Goal: Task Accomplishment & Management: Complete application form

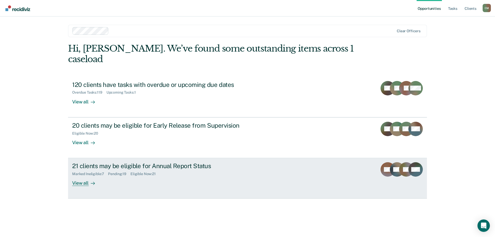
click at [147, 162] on div "21 clients may be eligible for Annual Report Status" at bounding box center [162, 165] width 181 height 7
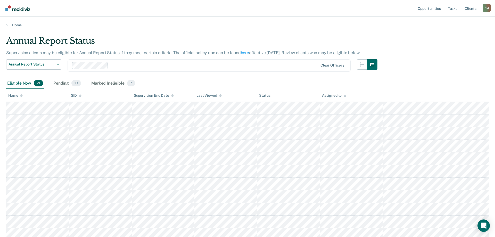
click at [20, 96] on div "Name" at bounding box center [15, 95] width 14 height 4
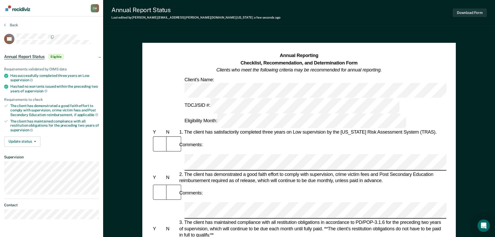
click at [172, 184] on div at bounding box center [171, 193] width 13 height 18
click at [31, 138] on button "Update status" at bounding box center [22, 141] width 36 height 10
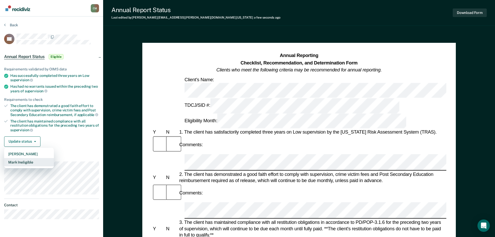
click at [27, 161] on button "Mark Ineligible" at bounding box center [29, 162] width 50 height 8
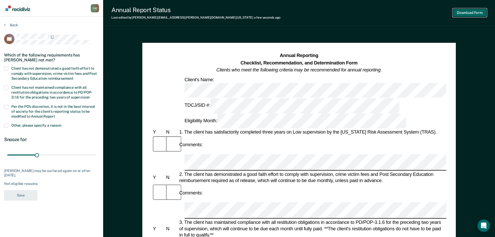
click at [467, 12] on button "Download Form" at bounding box center [469, 13] width 34 height 9
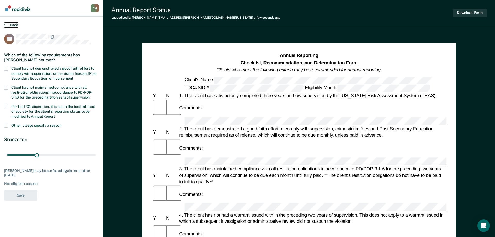
click at [14, 24] on button "Back" at bounding box center [11, 25] width 14 height 5
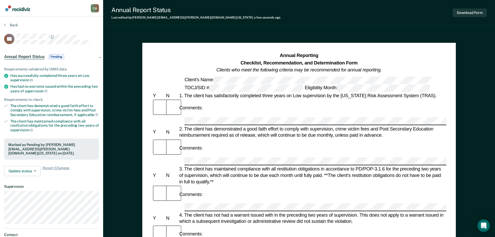
click at [12, 27] on div "Back" at bounding box center [51, 28] width 95 height 11
click at [13, 24] on button "Back" at bounding box center [11, 25] width 14 height 5
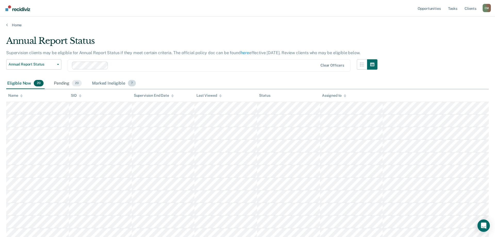
click at [106, 82] on div "Marked Ineligible 7" at bounding box center [114, 83] width 46 height 11
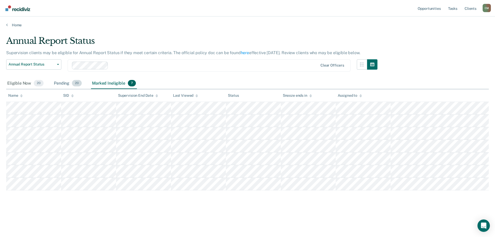
click at [68, 84] on div "Pending 20" at bounding box center [68, 83] width 30 height 11
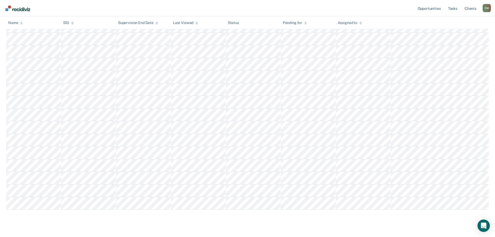
scroll to position [155, 0]
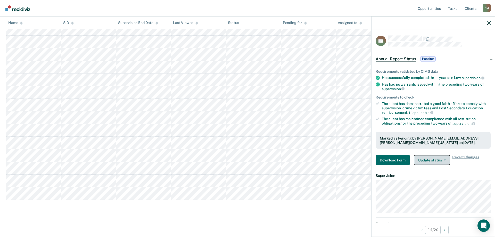
click at [432, 160] on button "Update status" at bounding box center [432, 160] width 36 height 10
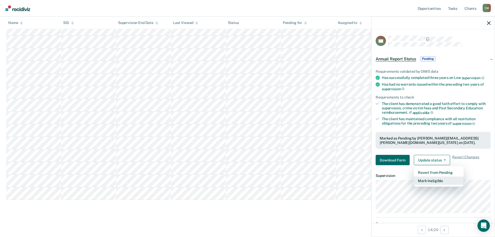
click at [434, 180] on button "Mark Ineligible" at bounding box center [439, 181] width 50 height 8
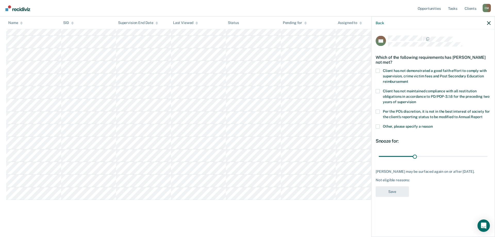
click at [377, 67] on div "Which of the following requirements has [PERSON_NAME] not met?" at bounding box center [432, 60] width 115 height 18
click at [377, 69] on span at bounding box center [377, 71] width 4 height 4
click at [408, 79] on input "Client has not demonstrated a good faith effort to comply with supervision, cri…" at bounding box center [408, 79] width 0 height 0
click at [377, 110] on span at bounding box center [377, 111] width 4 height 4
click at [482, 115] on input "Per the PO’s discretion, it is not in the best interest of society for the clie…" at bounding box center [482, 115] width 0 height 0
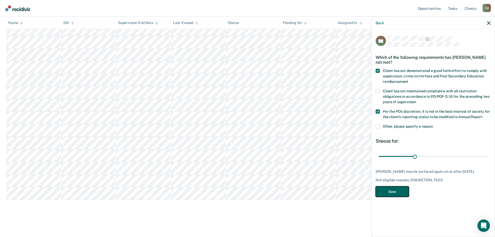
click at [401, 191] on button "Save" at bounding box center [391, 191] width 33 height 11
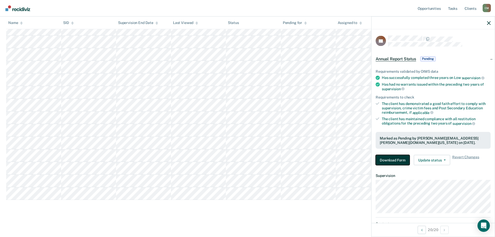
click at [394, 161] on button "Download Form" at bounding box center [392, 160] width 34 height 10
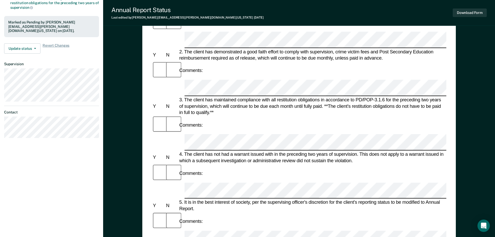
scroll to position [131, 0]
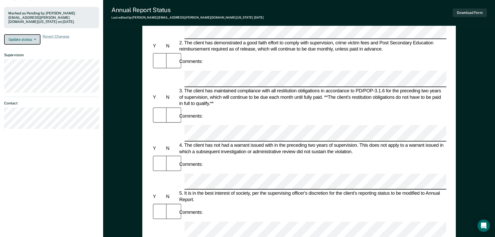
click at [24, 36] on button "Update status" at bounding box center [22, 39] width 36 height 10
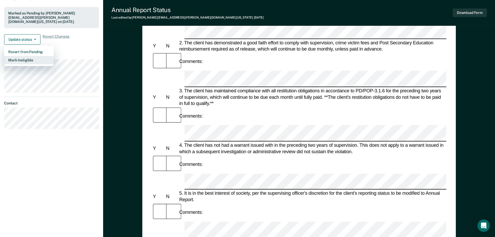
click at [28, 60] on button "Mark Ineligible" at bounding box center [29, 60] width 50 height 8
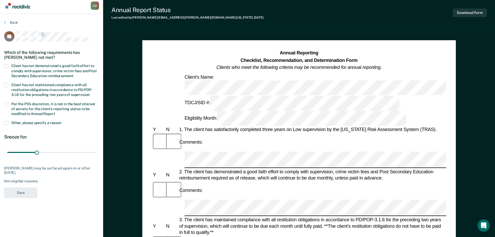
scroll to position [0, 0]
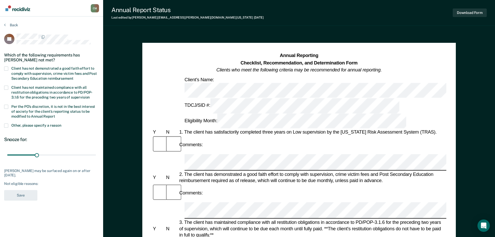
click at [5, 68] on span at bounding box center [6, 68] width 4 height 4
click at [73, 77] on input "Client has not demonstrated a good faith effort to comply with supervision, cri…" at bounding box center [73, 77] width 0 height 0
click at [5, 107] on span at bounding box center [6, 107] width 4 height 4
click at [55, 114] on input "Per the PO’s discretion, it is not in the best interest of society for the clie…" at bounding box center [55, 114] width 0 height 0
click at [23, 194] on button "Save" at bounding box center [20, 195] width 33 height 11
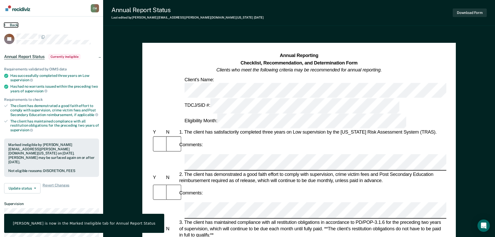
click at [10, 23] on button "Back" at bounding box center [11, 25] width 14 height 5
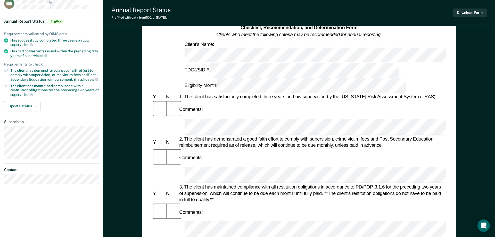
scroll to position [53, 0]
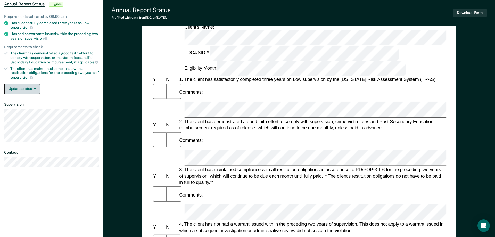
click at [29, 90] on button "Update status" at bounding box center [22, 89] width 36 height 10
click at [78, 86] on div "Update status [PERSON_NAME] Mark Ineligible" at bounding box center [51, 89] width 95 height 10
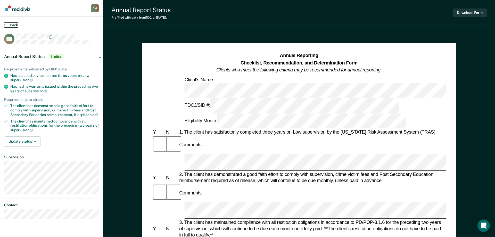
click at [10, 24] on button "Back" at bounding box center [11, 25] width 14 height 5
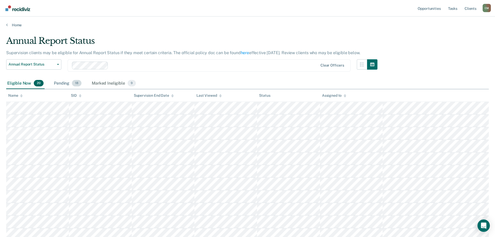
click at [65, 82] on div "Pending 18" at bounding box center [68, 83] width 30 height 11
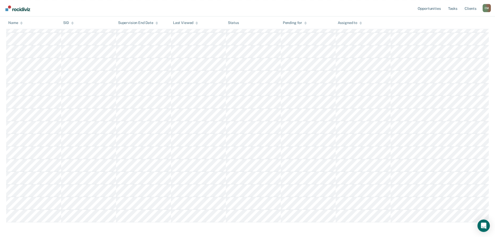
scroll to position [129, 0]
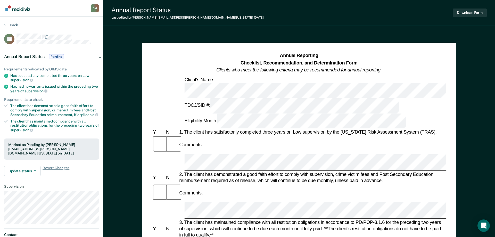
click at [7, 22] on section "Back CA Annual Report Status Pending Requirements validated by OIMS data Has su…" at bounding box center [51, 137] width 103 height 242
click at [8, 24] on button "Back" at bounding box center [11, 25] width 14 height 5
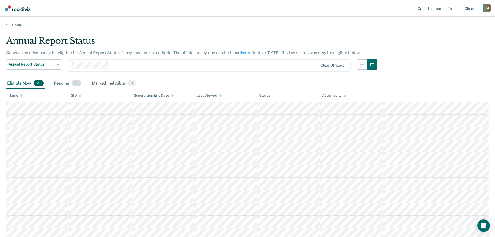
click at [65, 83] on div "Pending 18" at bounding box center [68, 83] width 30 height 11
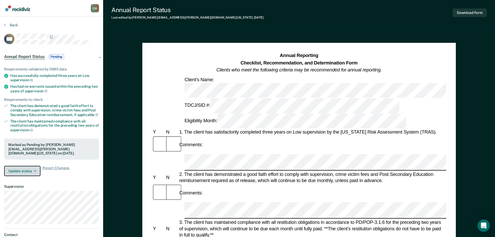
click at [30, 170] on button "Update status" at bounding box center [22, 171] width 36 height 10
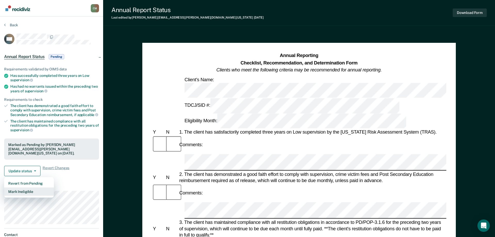
click at [33, 189] on button "Mark Ineligible" at bounding box center [29, 191] width 50 height 8
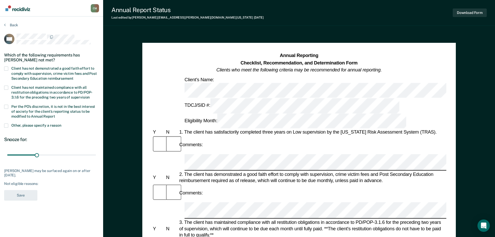
click at [6, 66] on span at bounding box center [6, 68] width 4 height 4
click at [73, 77] on input "Client has not demonstrated a good faith effort to comply with supervision, cri…" at bounding box center [73, 77] width 0 height 0
click at [7, 124] on span at bounding box center [6, 125] width 4 height 4
click at [61, 123] on input "Other, please specify a reason" at bounding box center [61, 123] width 0 height 0
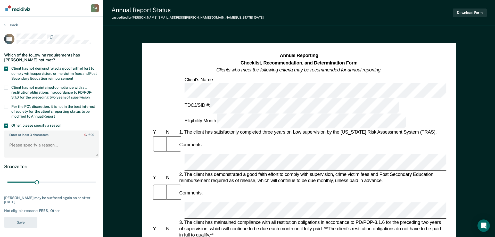
click at [7, 124] on span at bounding box center [6, 125] width 4 height 4
click at [61, 123] on input "Other, please specify a reason" at bounding box center [61, 123] width 0 height 0
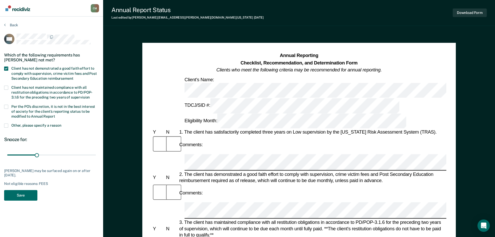
click at [5, 105] on span at bounding box center [6, 107] width 4 height 4
click at [55, 114] on input "Per the PO’s discretion, it is not in the best interest of society for the clie…" at bounding box center [55, 114] width 0 height 0
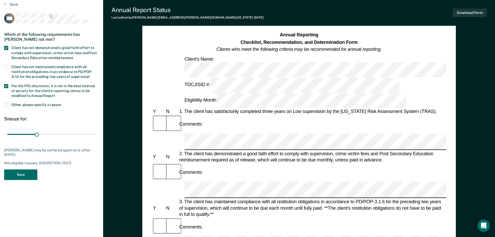
scroll to position [53, 0]
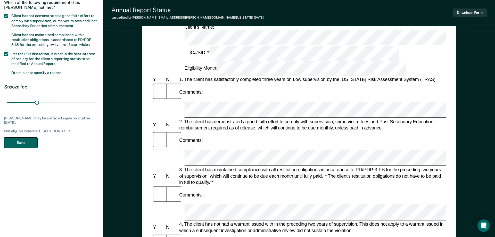
click at [15, 144] on button "Save" at bounding box center [20, 142] width 33 height 11
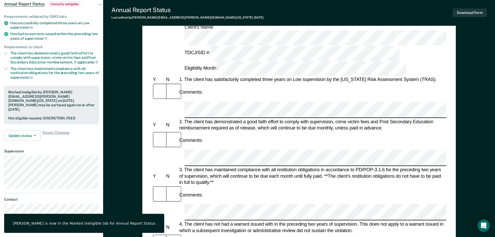
scroll to position [0, 0]
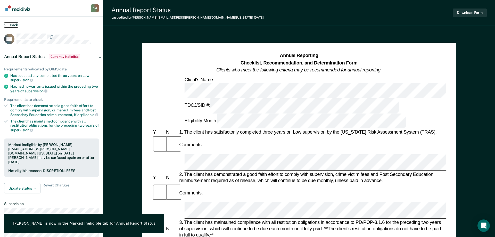
click at [10, 24] on button "Back" at bounding box center [11, 25] width 14 height 5
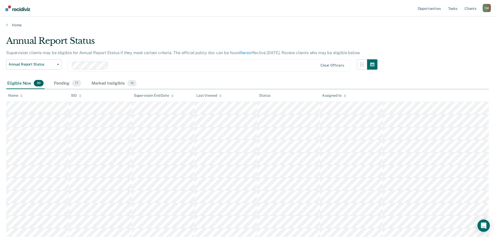
scroll to position [53, 0]
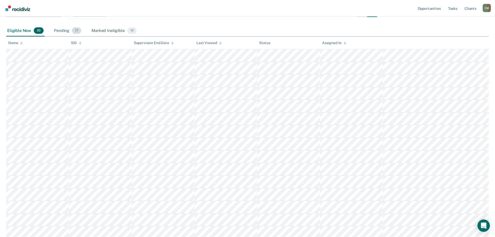
click at [70, 32] on div "Pending 17" at bounding box center [67, 30] width 29 height 11
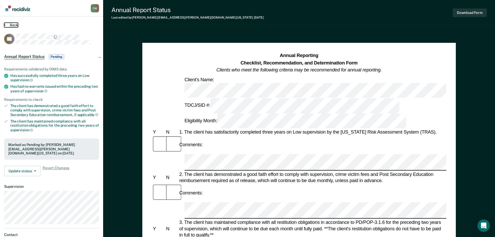
click at [12, 23] on button "Back" at bounding box center [11, 25] width 14 height 5
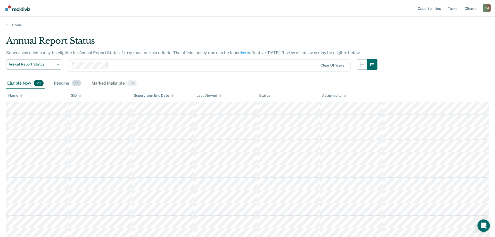
click at [72, 84] on span "17" at bounding box center [76, 83] width 9 height 7
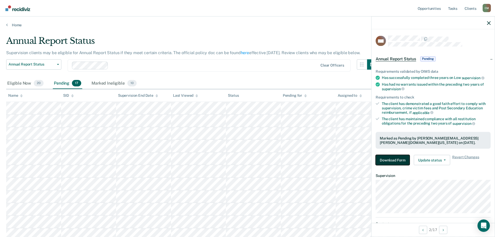
click at [399, 157] on button "Download Form" at bounding box center [392, 160] width 34 height 10
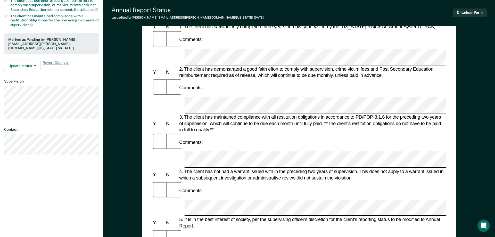
scroll to position [79, 0]
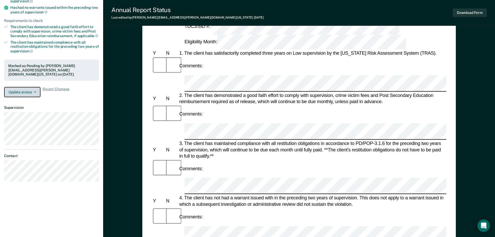
click at [30, 90] on button "Update status" at bounding box center [22, 92] width 36 height 10
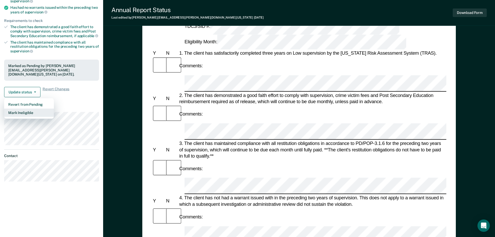
click at [31, 111] on button "Mark Ineligible" at bounding box center [29, 112] width 50 height 8
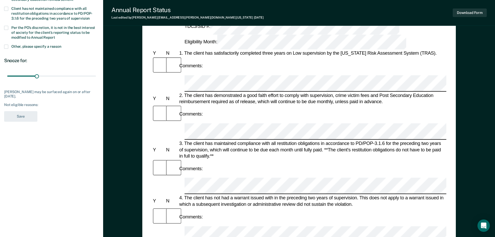
click at [7, 45] on span at bounding box center [6, 47] width 4 height 4
click at [61, 45] on input "Other, please specify a reason" at bounding box center [61, 45] width 0 height 0
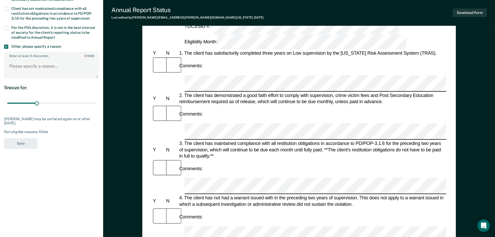
click at [7, 45] on span at bounding box center [6, 47] width 4 height 4
click at [61, 45] on input "Other, please specify a reason" at bounding box center [61, 45] width 0 height 0
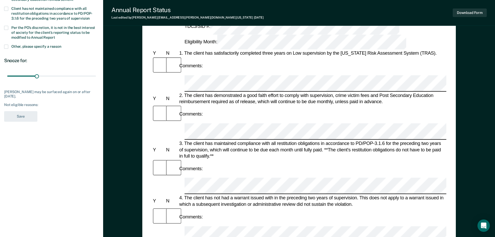
click at [8, 27] on label "Per the PO’s discretion, it is not in the best interest of society for the clie…" at bounding box center [51, 33] width 95 height 15
click at [55, 36] on input "Per the PO’s discretion, it is not in the best interest of society for the clie…" at bounding box center [55, 36] width 0 height 0
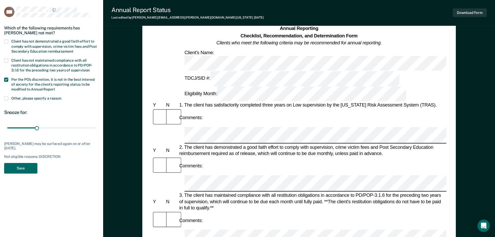
scroll to position [26, 0]
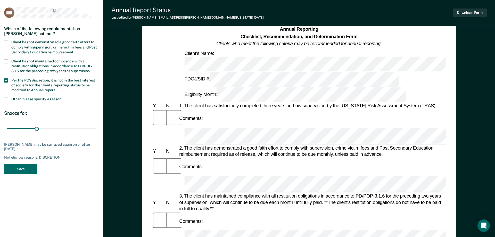
click at [5, 40] on span at bounding box center [6, 42] width 4 height 4
click at [73, 50] on input "Client has not demonstrated a good faith effort to comply with supervision, cri…" at bounding box center [73, 50] width 0 height 0
click at [24, 170] on button "Save" at bounding box center [20, 169] width 33 height 11
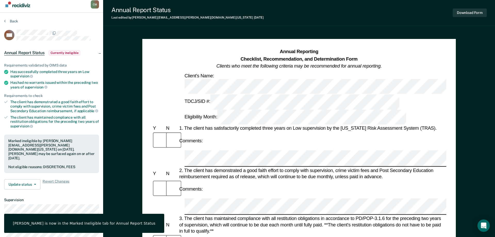
scroll to position [0, 0]
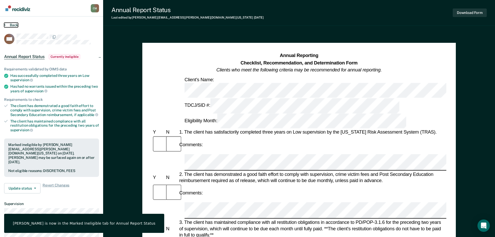
click at [13, 25] on button "Back" at bounding box center [11, 25] width 14 height 5
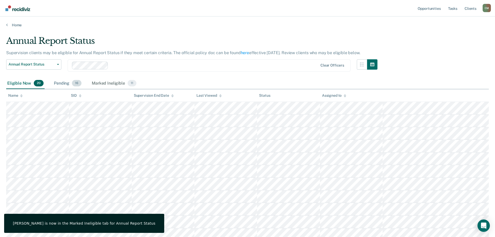
click at [69, 83] on div "Pending 16" at bounding box center [68, 83] width 30 height 11
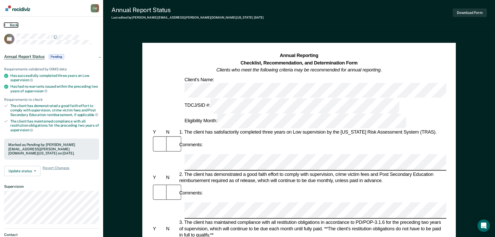
click at [8, 23] on button "Back" at bounding box center [11, 25] width 14 height 5
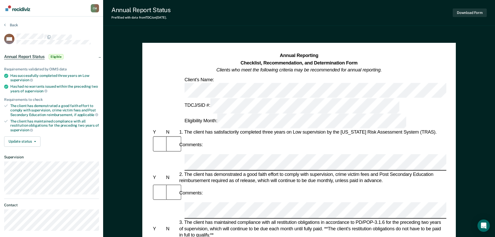
click at [4, 23] on section "Back PW Annual Report Status Eligible Requirements validated by OIMS data Has s…" at bounding box center [51, 128] width 103 height 224
click at [5, 24] on icon at bounding box center [5, 25] width 2 height 4
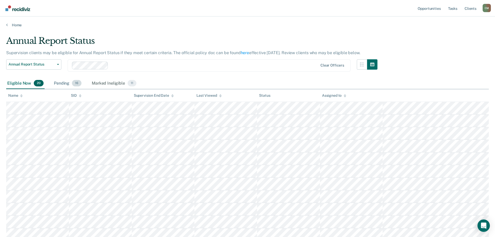
click at [60, 80] on div "Pending 16" at bounding box center [68, 83] width 30 height 11
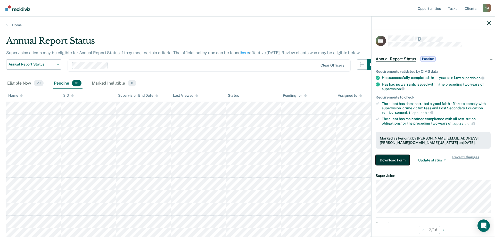
click at [389, 158] on button "Download Form" at bounding box center [392, 160] width 34 height 10
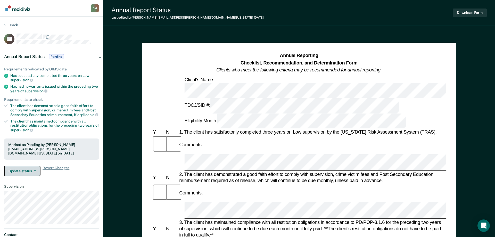
click at [33, 171] on button "Update status" at bounding box center [22, 171] width 36 height 10
click at [72, 176] on div "Requirements validated by OIMS data Has successfully completed three years on L…" at bounding box center [51, 119] width 103 height 121
click at [6, 24] on button "Back" at bounding box center [11, 25] width 14 height 5
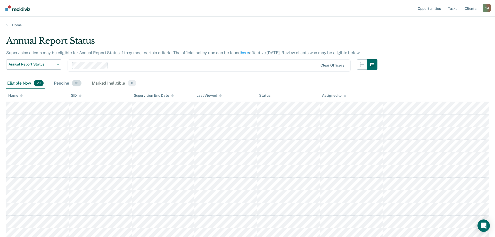
click at [71, 84] on div "Pending 16" at bounding box center [68, 83] width 30 height 11
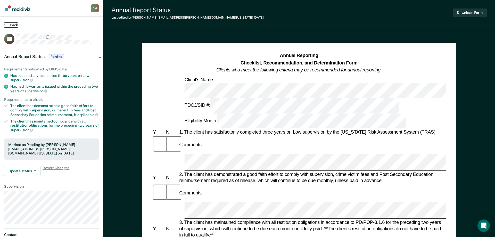
click at [17, 24] on button "Back" at bounding box center [11, 25] width 14 height 5
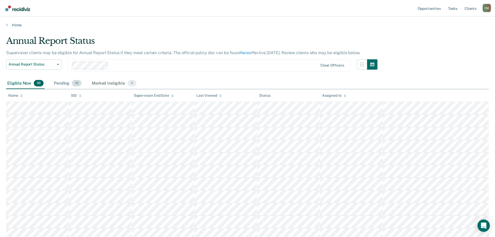
click at [62, 81] on div "Pending 16" at bounding box center [68, 83] width 30 height 11
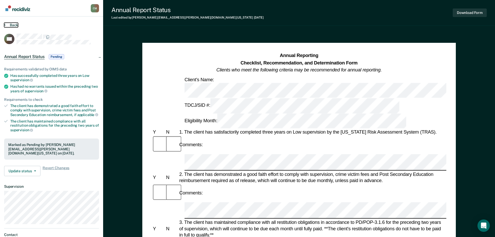
click at [14, 24] on button "Back" at bounding box center [11, 25] width 14 height 5
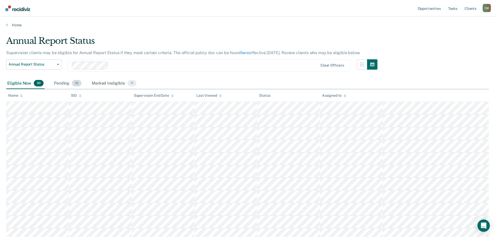
click at [61, 80] on div "Pending 16" at bounding box center [68, 83] width 30 height 11
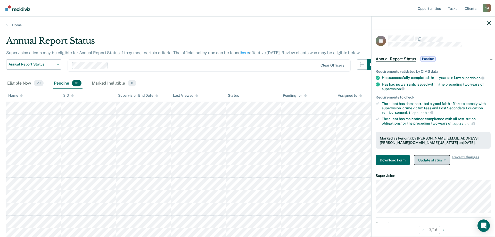
click at [441, 161] on button "Update status" at bounding box center [432, 160] width 36 height 10
click at [399, 163] on button "Download Form" at bounding box center [392, 160] width 34 height 10
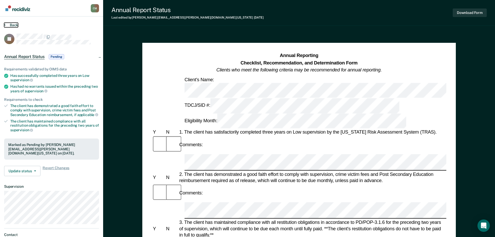
click at [12, 24] on button "Back" at bounding box center [11, 25] width 14 height 5
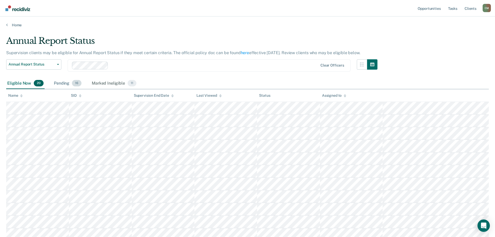
click at [64, 83] on div "Pending 16" at bounding box center [68, 83] width 30 height 11
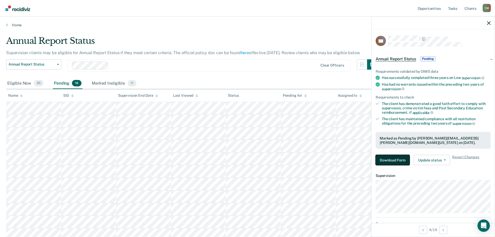
click at [394, 161] on button "Download Form" at bounding box center [392, 160] width 34 height 10
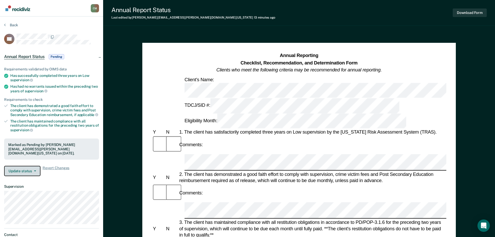
click at [30, 168] on button "Update status" at bounding box center [22, 171] width 36 height 10
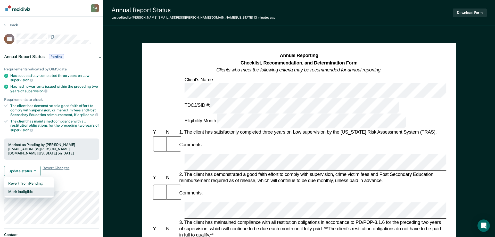
click at [31, 191] on button "Mark Ineligible" at bounding box center [29, 191] width 50 height 8
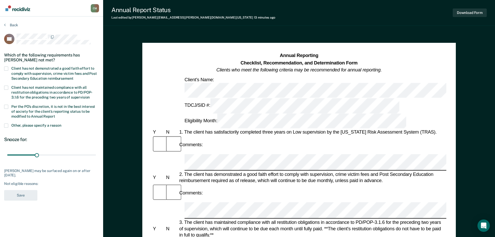
click at [7, 68] on span at bounding box center [6, 68] width 4 height 4
click at [73, 77] on input "Client has not demonstrated a good faith effort to comply with supervision, cri…" at bounding box center [73, 77] width 0 height 0
click at [7, 106] on span at bounding box center [6, 107] width 4 height 4
click at [55, 114] on input "Per the PO’s discretion, it is not in the best interest of society for the clie…" at bounding box center [55, 114] width 0 height 0
click at [27, 199] on button "Save" at bounding box center [20, 195] width 33 height 11
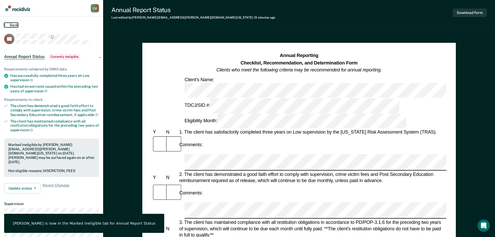
click at [12, 24] on button "Back" at bounding box center [11, 25] width 14 height 5
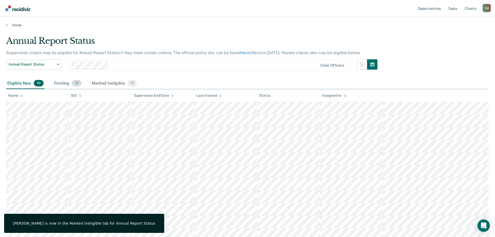
click at [65, 82] on div "Pending 15" at bounding box center [68, 83] width 30 height 11
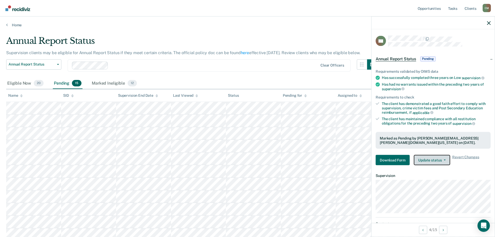
click at [438, 159] on button "Update status" at bounding box center [432, 160] width 36 height 10
click at [400, 163] on button "Download Form" at bounding box center [392, 160] width 34 height 10
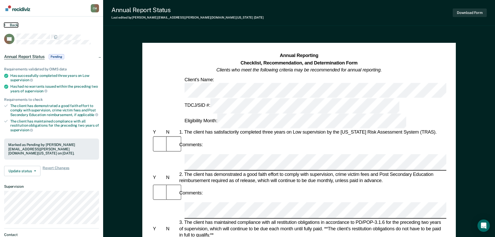
click at [12, 24] on button "Back" at bounding box center [11, 25] width 14 height 5
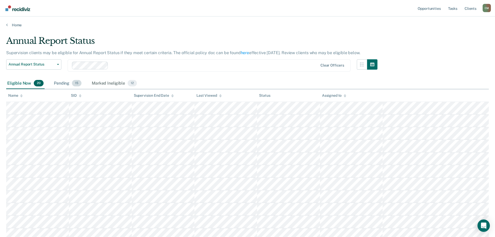
click at [72, 80] on div "Pending 15" at bounding box center [68, 83] width 30 height 11
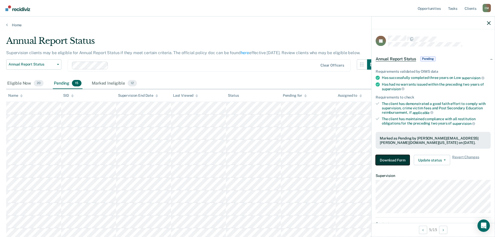
click at [403, 162] on button "Download Form" at bounding box center [392, 160] width 34 height 10
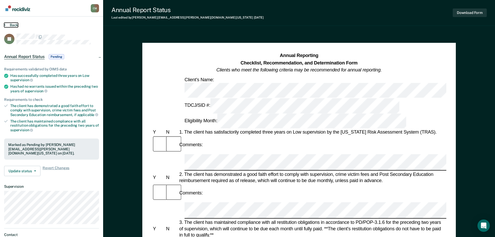
click at [9, 24] on button "Back" at bounding box center [11, 25] width 14 height 5
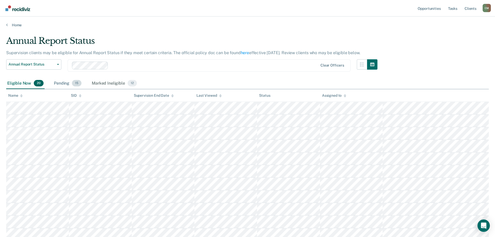
click at [69, 80] on div "Pending 15" at bounding box center [68, 83] width 30 height 11
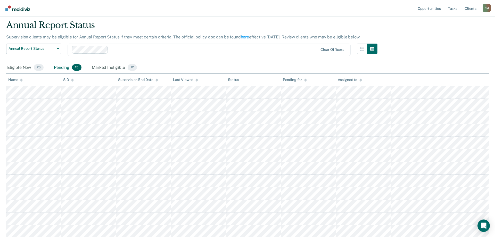
scroll to position [26, 0]
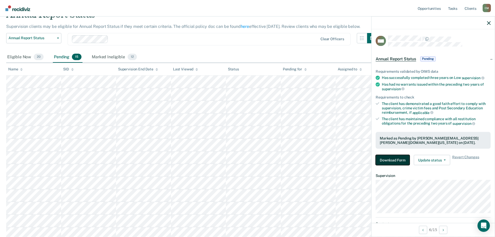
click at [398, 157] on button "Download Form" at bounding box center [392, 160] width 34 height 10
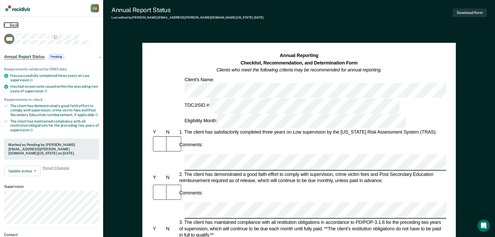
click at [16, 24] on button "Back" at bounding box center [11, 25] width 14 height 5
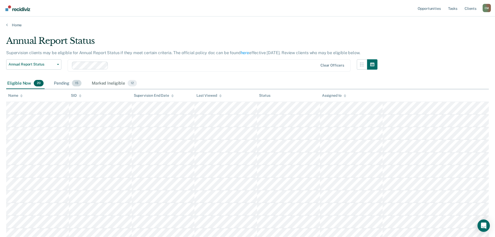
click at [67, 85] on div "Pending 15" at bounding box center [68, 83] width 30 height 11
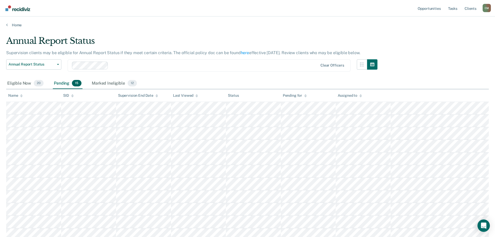
scroll to position [26, 0]
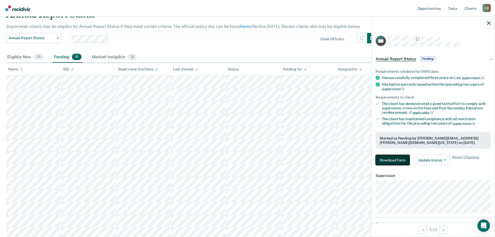
click at [401, 161] on button "Download Form" at bounding box center [392, 160] width 34 height 10
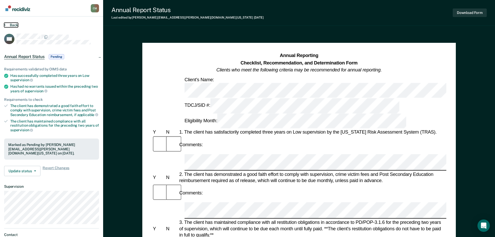
click at [11, 25] on button "Back" at bounding box center [11, 25] width 14 height 5
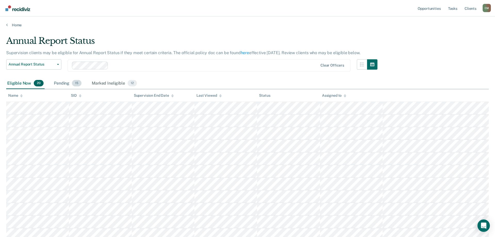
click at [65, 86] on div "Pending 15" at bounding box center [68, 83] width 30 height 11
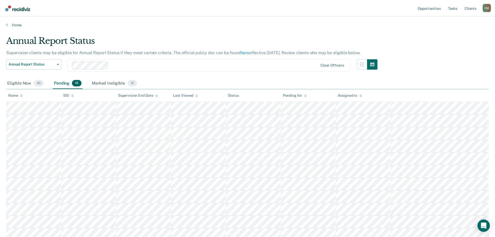
scroll to position [26, 0]
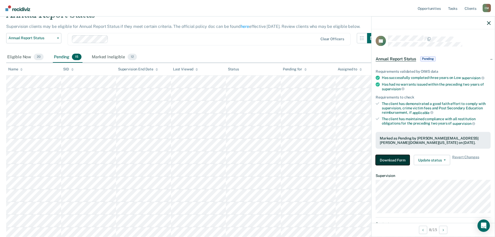
click at [392, 160] on button "Download Form" at bounding box center [392, 160] width 34 height 10
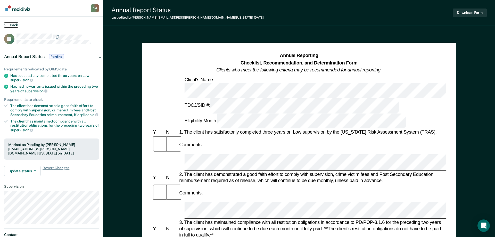
click at [17, 24] on button "Back" at bounding box center [11, 25] width 14 height 5
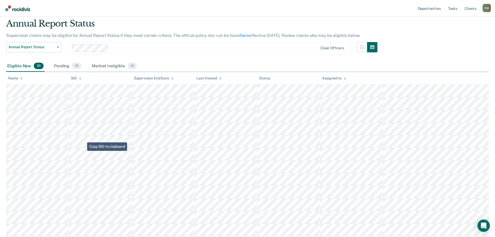
scroll to position [26, 0]
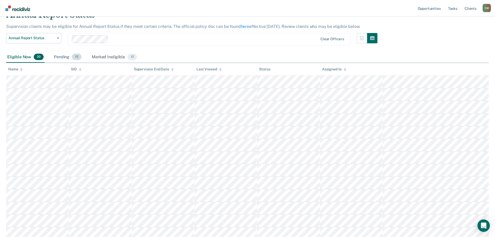
click at [61, 58] on div "Pending 15" at bounding box center [68, 57] width 30 height 11
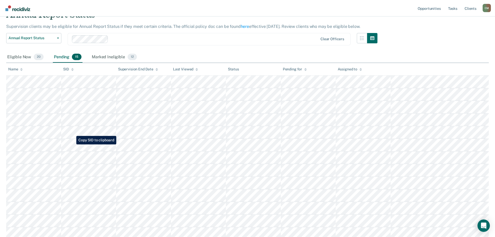
scroll to position [53, 0]
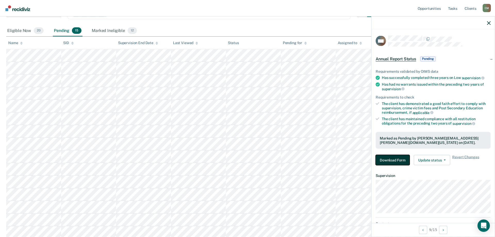
click at [390, 159] on button "Download Form" at bounding box center [392, 160] width 34 height 10
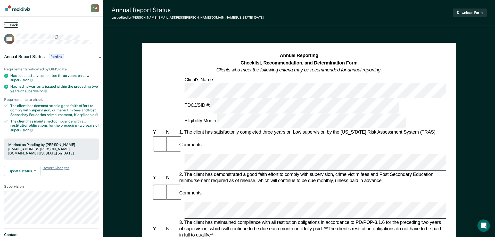
click at [14, 26] on button "Back" at bounding box center [11, 25] width 14 height 5
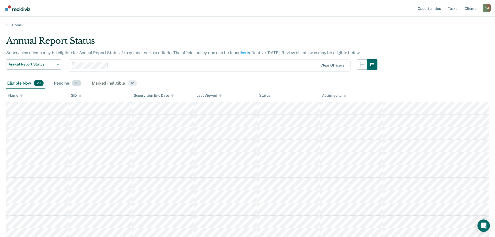
click at [57, 83] on div "Pending 15" at bounding box center [68, 83] width 30 height 11
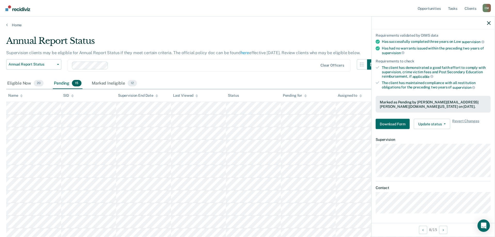
scroll to position [79, 0]
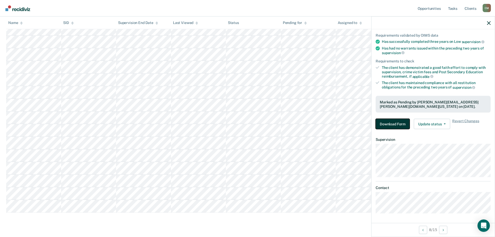
click at [404, 125] on button "Download Form" at bounding box center [392, 124] width 34 height 10
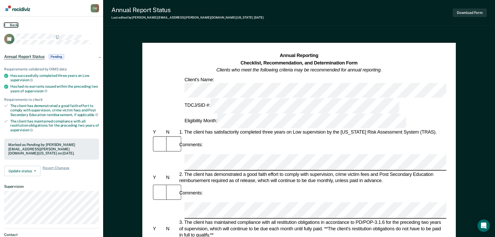
click at [11, 24] on button "Back" at bounding box center [11, 25] width 14 height 5
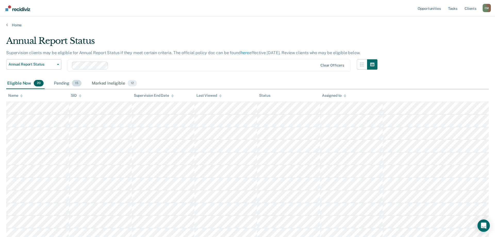
click at [62, 80] on div "Pending 15" at bounding box center [68, 83] width 30 height 11
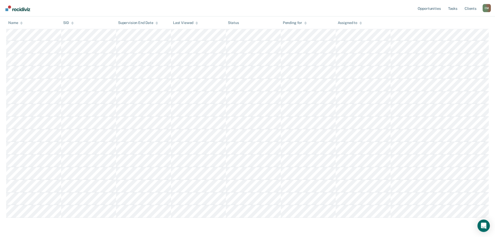
scroll to position [79, 0]
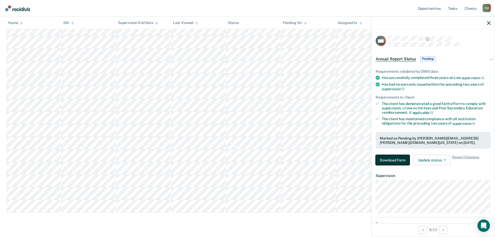
click at [400, 159] on button "Download Form" at bounding box center [392, 160] width 34 height 10
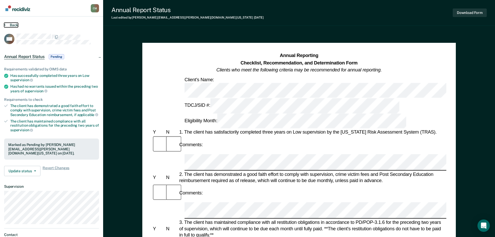
click at [14, 24] on button "Back" at bounding box center [11, 25] width 14 height 5
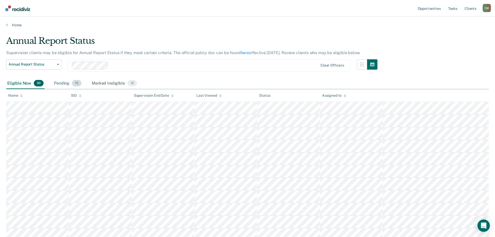
click at [73, 81] on span "15" at bounding box center [77, 83] width 10 height 7
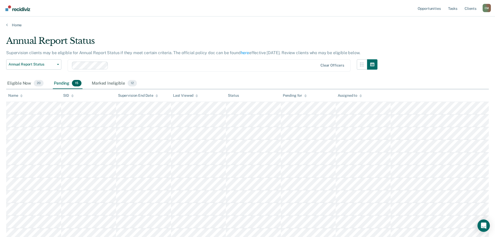
click at [66, 81] on div "Pending 15" at bounding box center [68, 83] width 30 height 11
click at [66, 84] on div "Pending 15" at bounding box center [68, 83] width 30 height 11
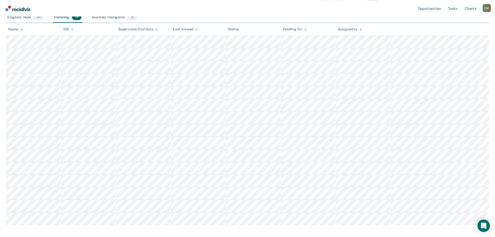
scroll to position [91, 0]
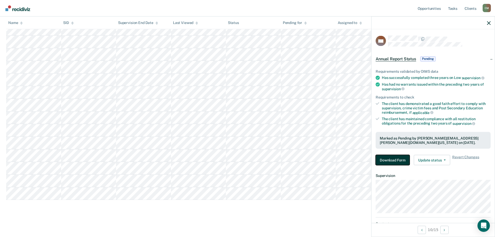
click at [394, 160] on button "Download Form" at bounding box center [392, 160] width 34 height 10
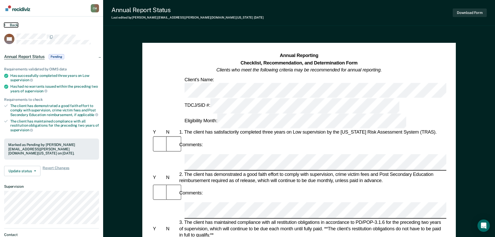
click at [9, 23] on button "Back" at bounding box center [11, 25] width 14 height 5
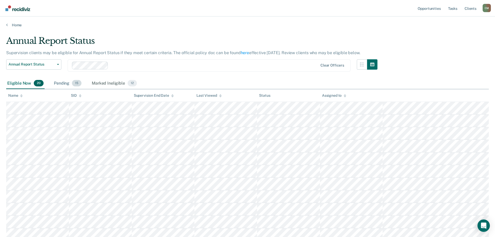
click at [65, 82] on div "Pending 15" at bounding box center [68, 83] width 30 height 11
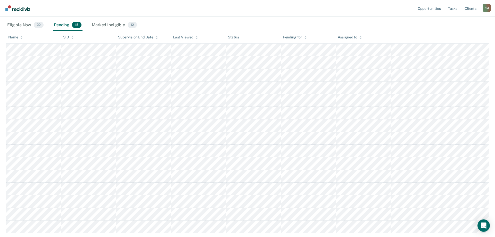
scroll to position [79, 0]
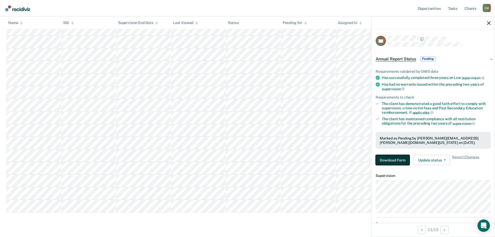
click at [395, 158] on button "Download Form" at bounding box center [392, 160] width 34 height 10
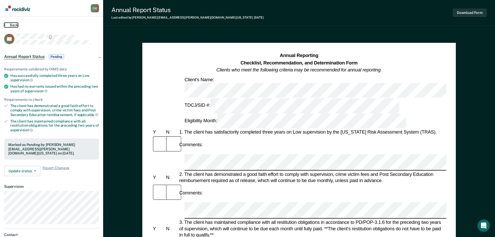
click at [15, 25] on button "Back" at bounding box center [11, 25] width 14 height 5
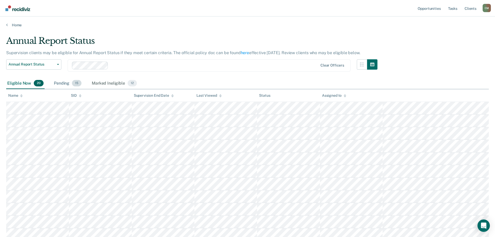
click at [66, 82] on div "Pending 15" at bounding box center [68, 83] width 30 height 11
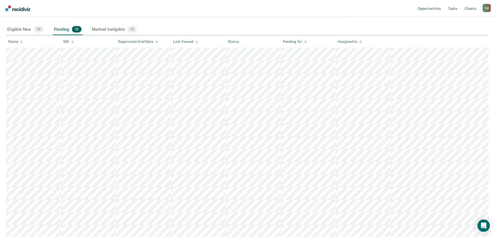
scroll to position [91, 0]
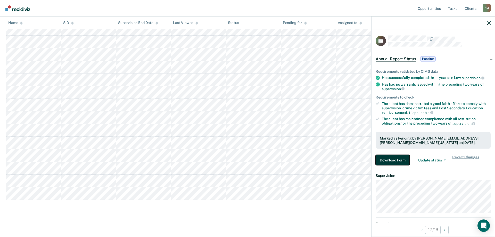
click at [393, 162] on button "Download Form" at bounding box center [392, 160] width 34 height 10
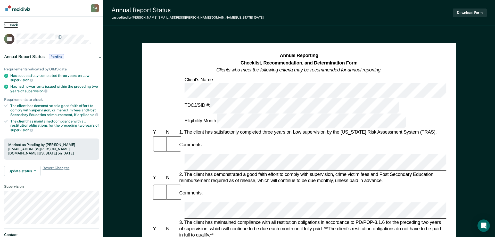
click at [14, 26] on button "Back" at bounding box center [11, 25] width 14 height 5
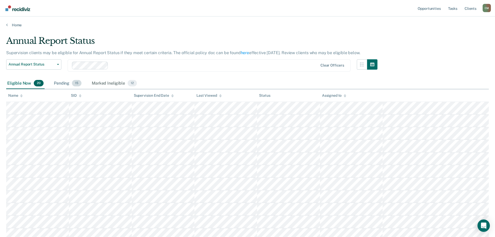
click at [66, 82] on div "Pending 15" at bounding box center [68, 83] width 30 height 11
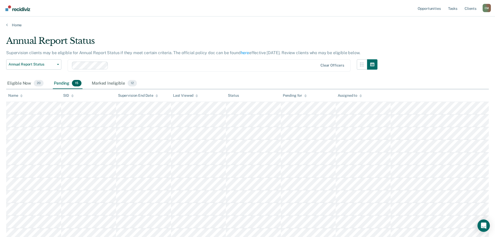
scroll to position [91, 0]
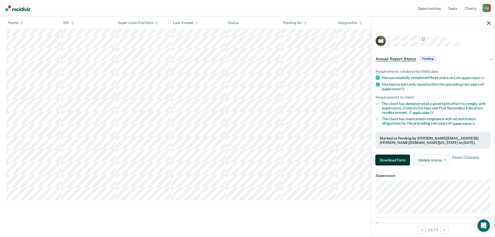
click at [394, 160] on button "Download Form" at bounding box center [392, 160] width 34 height 10
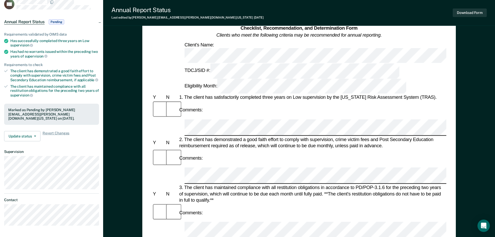
scroll to position [26, 0]
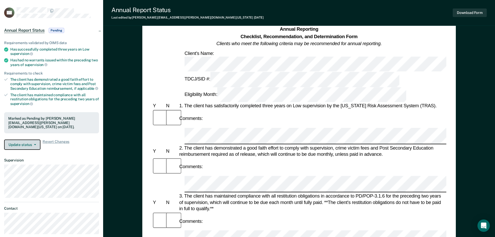
click at [32, 146] on button "Update status" at bounding box center [22, 144] width 36 height 10
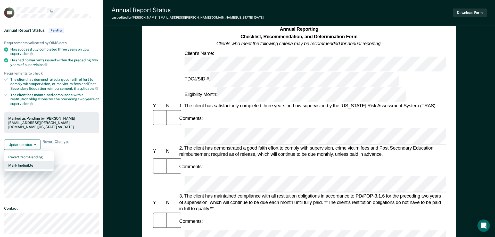
click at [32, 163] on button "Mark Ineligible" at bounding box center [29, 165] width 50 height 8
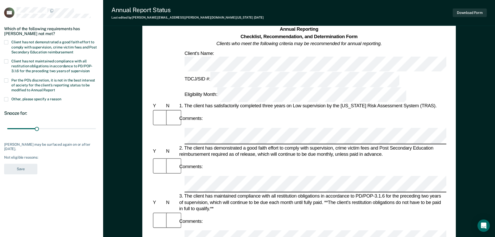
click at [6, 40] on span at bounding box center [6, 42] width 4 height 4
click at [73, 50] on input "Client has not demonstrated a good faith effort to comply with supervision, cri…" at bounding box center [73, 50] width 0 height 0
click at [8, 77] on div "Client has not maintained compliance with all restitution obligations in accord…" at bounding box center [51, 68] width 95 height 19
click at [7, 79] on span at bounding box center [6, 80] width 4 height 4
click at [55, 88] on input "Per the PO’s discretion, it is not in the best interest of society for the clie…" at bounding box center [55, 88] width 0 height 0
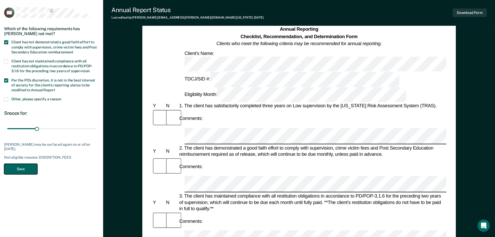
click at [17, 169] on button "Save" at bounding box center [20, 169] width 33 height 11
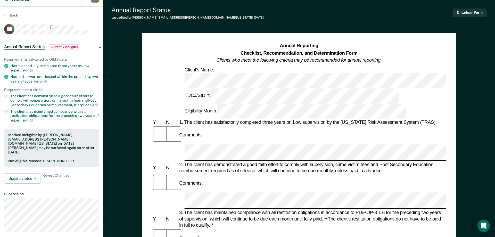
scroll to position [0, 0]
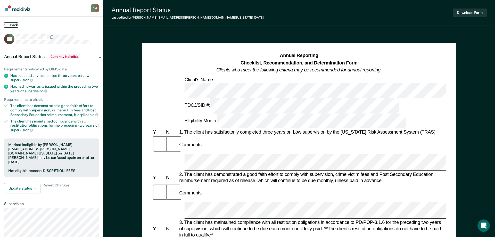
click at [11, 24] on button "Back" at bounding box center [11, 25] width 14 height 5
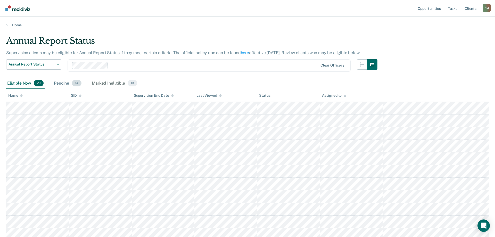
click at [70, 85] on div "Pending 14" at bounding box center [68, 83] width 30 height 11
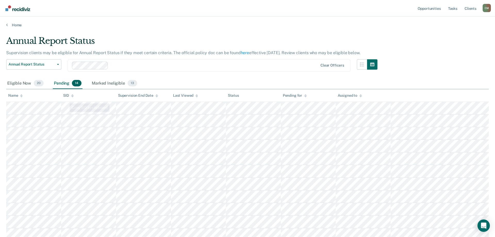
scroll to position [79, 0]
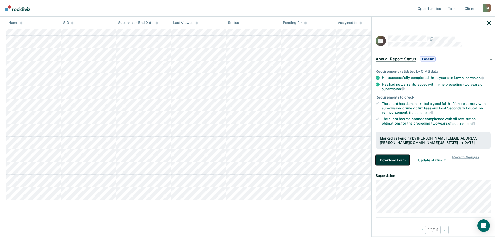
click at [390, 157] on button "Download Form" at bounding box center [392, 160] width 34 height 10
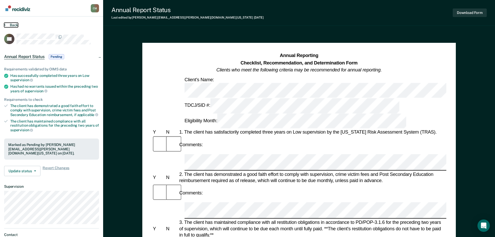
click at [5, 23] on icon at bounding box center [5, 25] width 2 height 4
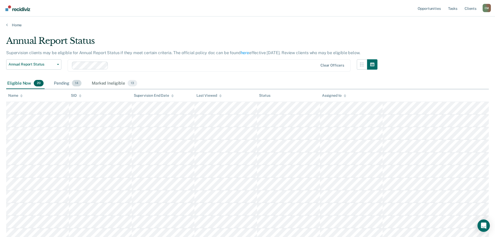
click at [67, 85] on div "Pending 14" at bounding box center [68, 83] width 30 height 11
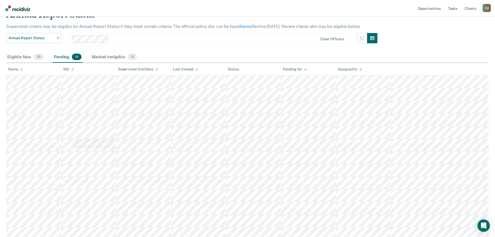
scroll to position [79, 0]
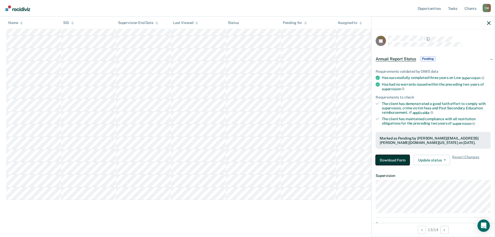
click at [400, 159] on button "Download Form" at bounding box center [392, 160] width 34 height 10
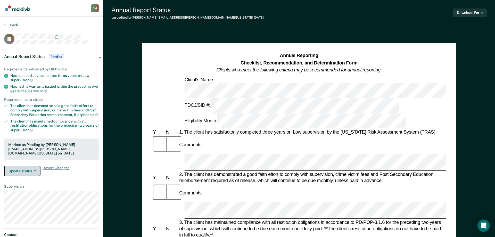
click at [34, 168] on button "Update status" at bounding box center [22, 171] width 36 height 10
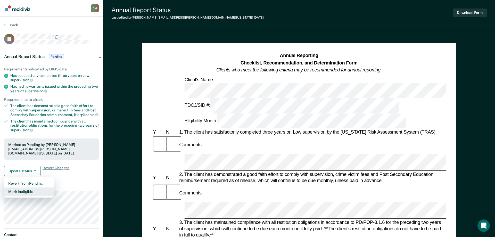
click at [28, 191] on button "Mark Ineligible" at bounding box center [29, 191] width 50 height 8
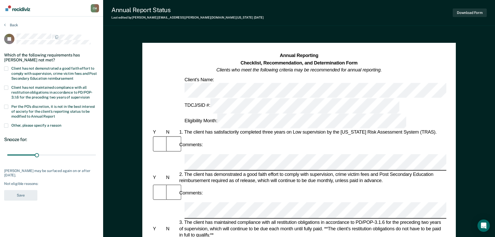
click at [9, 65] on div "Which of the following requirements has [PERSON_NAME] not met?" at bounding box center [51, 57] width 95 height 18
click at [7, 67] on span at bounding box center [6, 68] width 4 height 4
click at [73, 77] on input "Client has not demonstrated a good faith effort to comply with supervision, cri…" at bounding box center [73, 77] width 0 height 0
click at [8, 105] on span at bounding box center [6, 107] width 4 height 4
click at [55, 114] on input "Per the PO’s discretion, it is not in the best interest of society for the clie…" at bounding box center [55, 114] width 0 height 0
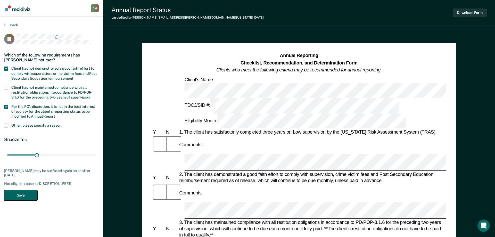
click at [29, 197] on button "Save" at bounding box center [20, 195] width 33 height 11
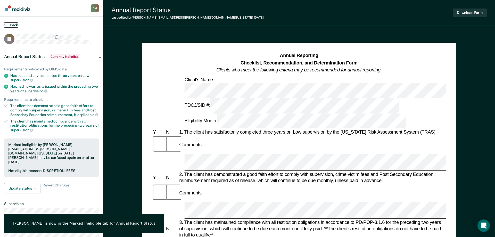
click at [14, 24] on button "Back" at bounding box center [11, 25] width 14 height 5
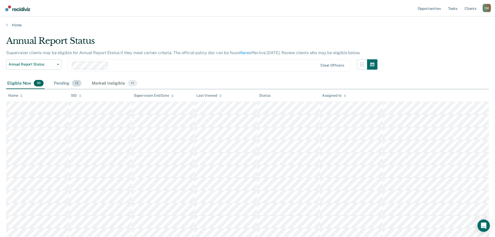
click at [66, 81] on div "Pending 13" at bounding box center [68, 83] width 30 height 11
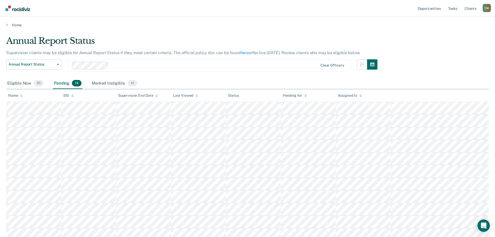
scroll to position [66, 0]
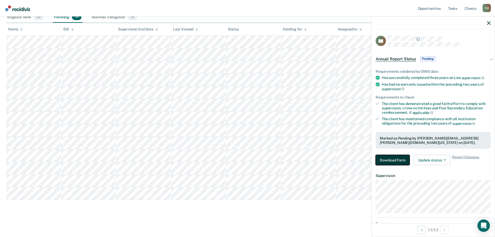
click at [397, 158] on button "Download Form" at bounding box center [392, 160] width 34 height 10
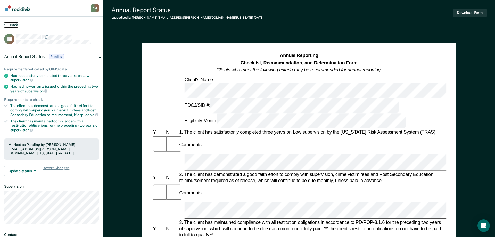
click at [10, 24] on button "Back" at bounding box center [11, 25] width 14 height 5
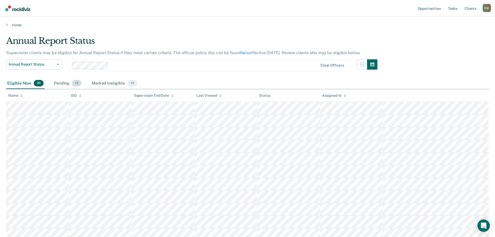
click at [68, 82] on div "Pending 13" at bounding box center [68, 83] width 30 height 11
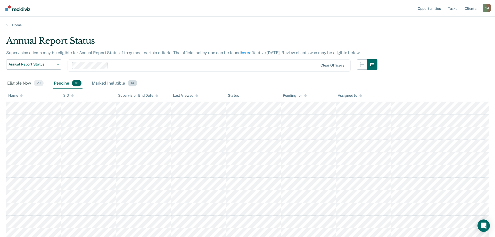
click at [110, 82] on div "Marked Ineligible 14" at bounding box center [114, 83] width 47 height 11
click at [299, 95] on div "Snooze ends in" at bounding box center [297, 95] width 29 height 4
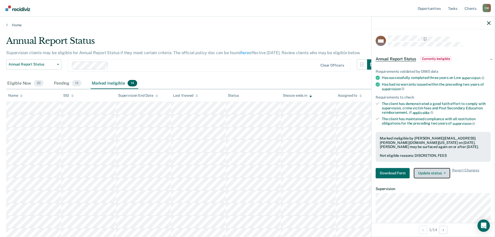
click at [426, 174] on button "Update status" at bounding box center [432, 173] width 36 height 10
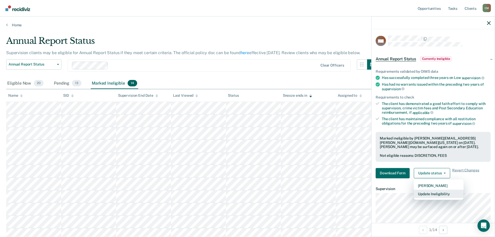
click at [438, 192] on button "Update Ineligibility" at bounding box center [439, 193] width 50 height 8
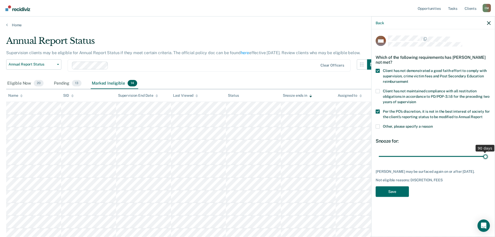
drag, startPoint x: 414, startPoint y: 157, endPoint x: 486, endPoint y: 156, distance: 71.9
type input "90"
click at [486, 156] on input "range" at bounding box center [433, 156] width 109 height 9
click at [394, 197] on button "Save" at bounding box center [391, 191] width 33 height 11
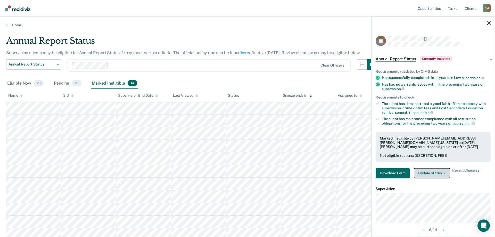
click at [434, 173] on button "Update status" at bounding box center [432, 173] width 36 height 10
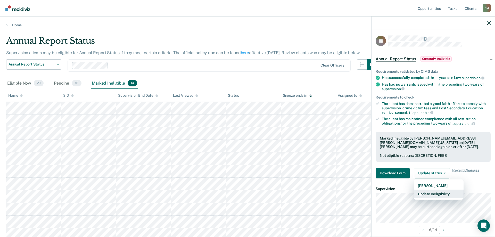
click at [435, 194] on button "Update Ineligibility" at bounding box center [439, 193] width 50 height 8
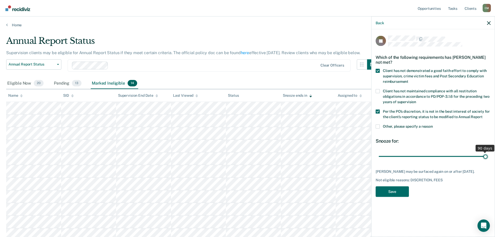
drag, startPoint x: 415, startPoint y: 156, endPoint x: 494, endPoint y: 157, distance: 79.4
type input "90"
click at [487, 157] on input "range" at bounding box center [433, 156] width 109 height 9
click at [395, 189] on button "Save" at bounding box center [391, 191] width 33 height 11
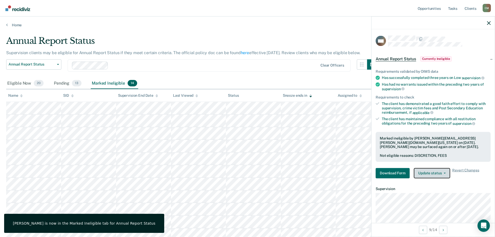
click at [440, 174] on button "Update status" at bounding box center [432, 173] width 36 height 10
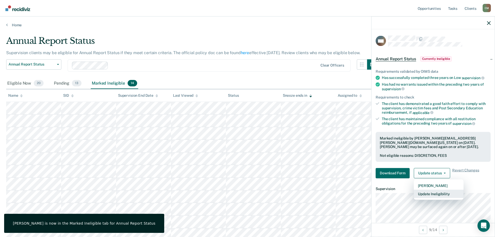
click at [437, 192] on button "Update Ineligibility" at bounding box center [439, 193] width 50 height 8
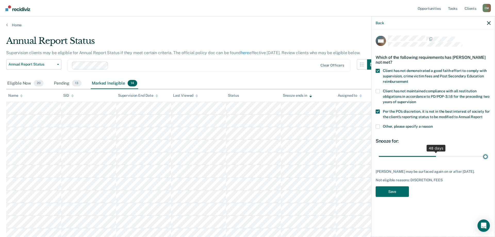
drag, startPoint x: 414, startPoint y: 155, endPoint x: 494, endPoint y: 155, distance: 80.4
type input "90"
click at [487, 155] on input "range" at bounding box center [433, 156] width 109 height 9
click at [399, 196] on button "Save" at bounding box center [391, 191] width 33 height 11
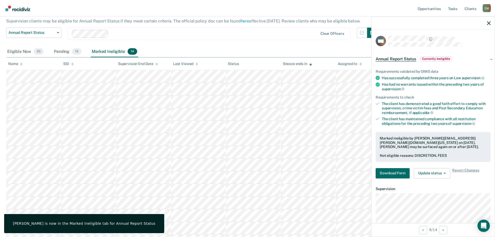
scroll to position [79, 0]
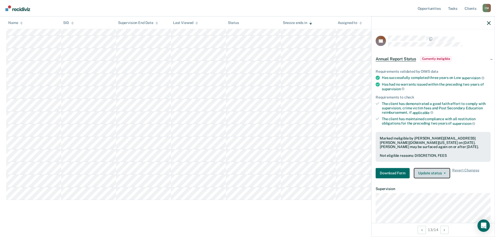
click at [446, 171] on button "Update status" at bounding box center [432, 173] width 36 height 10
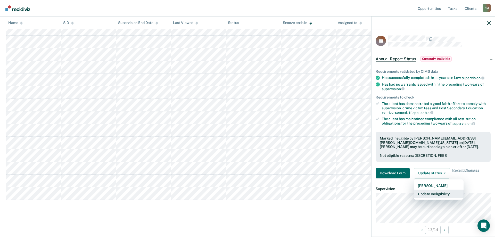
click at [439, 193] on button "Update Ineligibility" at bounding box center [439, 193] width 50 height 8
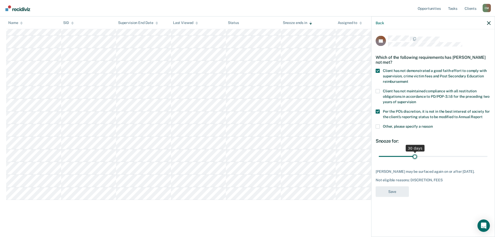
click at [415, 152] on input "range" at bounding box center [433, 156] width 109 height 9
drag, startPoint x: 417, startPoint y: 150, endPoint x: 494, endPoint y: 151, distance: 77.8
type input "90"
click at [487, 152] on input "range" at bounding box center [433, 156] width 109 height 9
click at [396, 186] on button "Save" at bounding box center [391, 191] width 33 height 11
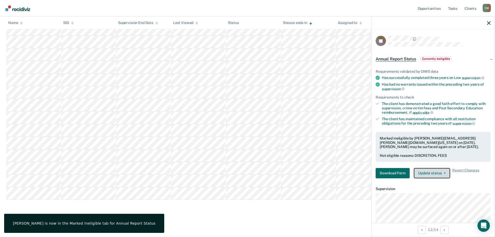
click at [436, 172] on button "Update status" at bounding box center [432, 173] width 36 height 10
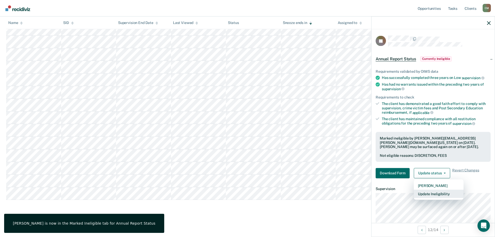
click at [431, 189] on button "Update Ineligibility" at bounding box center [439, 193] width 50 height 8
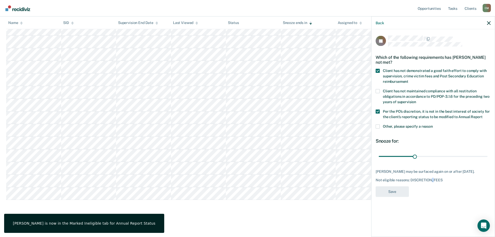
click at [431, 189] on div "JB Which of the following requirements has [PERSON_NAME] not met? Client has no…" at bounding box center [432, 118] width 115 height 164
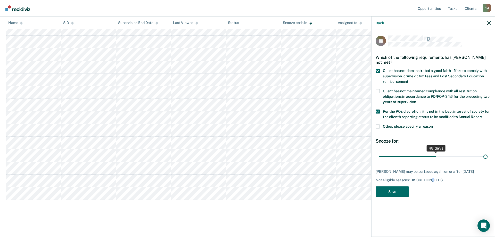
drag, startPoint x: 415, startPoint y: 155, endPoint x: 494, endPoint y: 154, distance: 79.1
type input "90"
click at [487, 154] on input "range" at bounding box center [433, 156] width 109 height 9
click at [397, 192] on button "Save" at bounding box center [391, 191] width 33 height 11
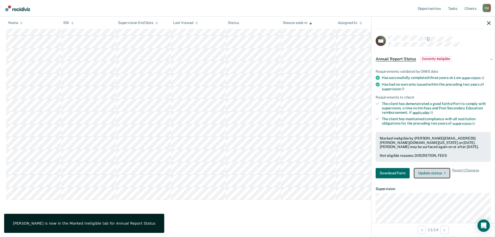
click at [442, 171] on button "Update status" at bounding box center [432, 173] width 36 height 10
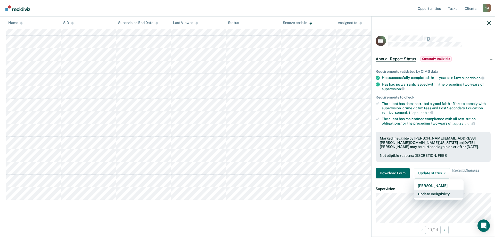
click at [434, 191] on button "Update Ineligibility" at bounding box center [439, 193] width 50 height 8
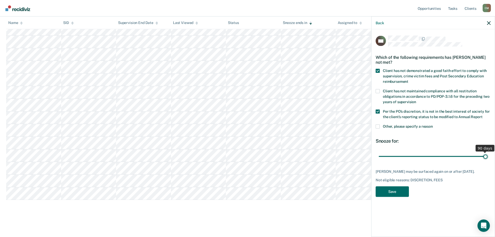
drag, startPoint x: 414, startPoint y: 156, endPoint x: 494, endPoint y: 154, distance: 80.7
type input "90"
click at [487, 154] on input "range" at bounding box center [433, 156] width 109 height 9
click at [397, 190] on button "Save" at bounding box center [391, 191] width 33 height 11
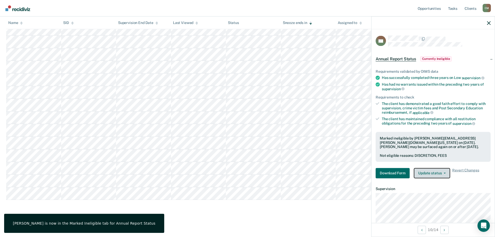
click at [434, 173] on button "Update status" at bounding box center [432, 173] width 36 height 10
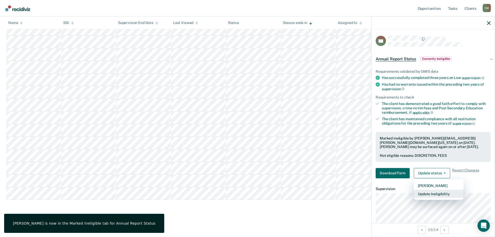
click at [434, 195] on button "Update Ineligibility" at bounding box center [439, 193] width 50 height 8
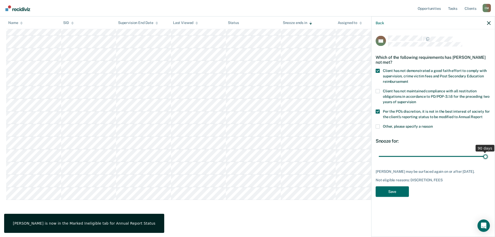
drag, startPoint x: 415, startPoint y: 155, endPoint x: 494, endPoint y: 154, distance: 79.1
type input "90"
click at [487, 154] on input "range" at bounding box center [433, 156] width 109 height 9
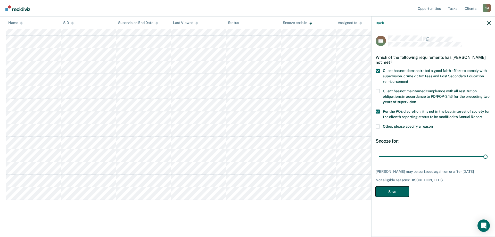
click at [403, 197] on button "Save" at bounding box center [391, 191] width 33 height 11
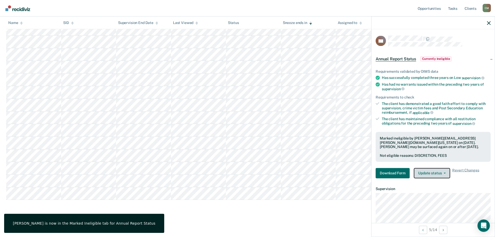
click at [433, 173] on button "Update status" at bounding box center [432, 173] width 36 height 10
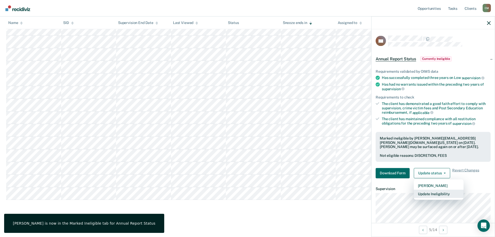
click at [432, 193] on button "Update Ineligibility" at bounding box center [439, 193] width 50 height 8
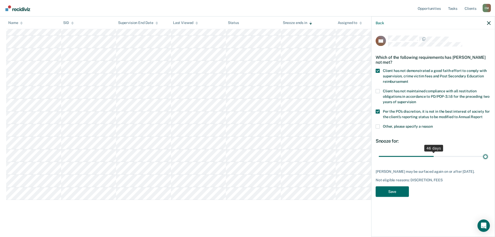
drag, startPoint x: 413, startPoint y: 155, endPoint x: 494, endPoint y: 155, distance: 81.2
type input "90"
click at [487, 155] on input "range" at bounding box center [433, 156] width 109 height 9
click at [393, 190] on button "Save" at bounding box center [391, 191] width 33 height 11
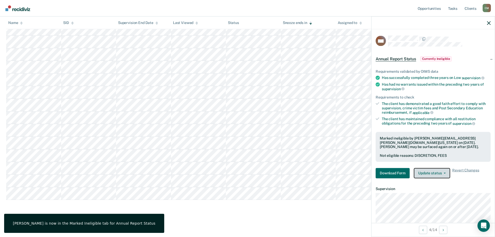
click at [442, 172] on span "button" at bounding box center [443, 172] width 4 height 1
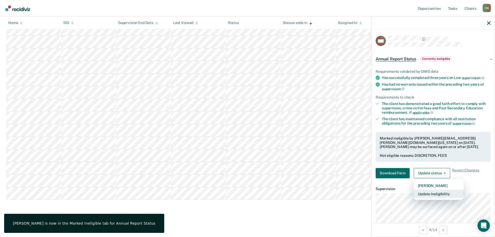
click at [438, 195] on button "Update Ineligibility" at bounding box center [439, 193] width 50 height 8
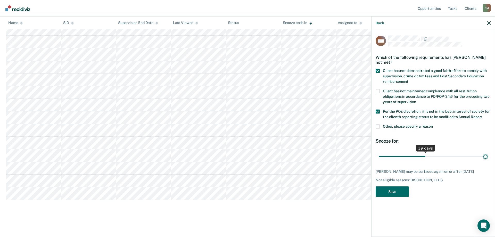
drag, startPoint x: 415, startPoint y: 156, endPoint x: 494, endPoint y: 156, distance: 79.9
type input "90"
click at [487, 156] on input "range" at bounding box center [433, 156] width 109 height 9
click at [387, 194] on button "Save" at bounding box center [391, 191] width 33 height 11
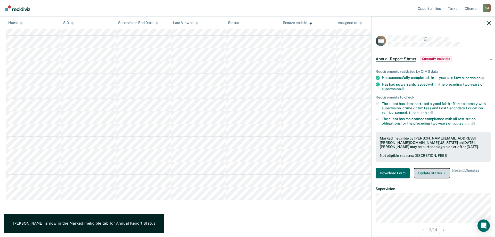
click at [440, 174] on button "Update status" at bounding box center [432, 173] width 36 height 10
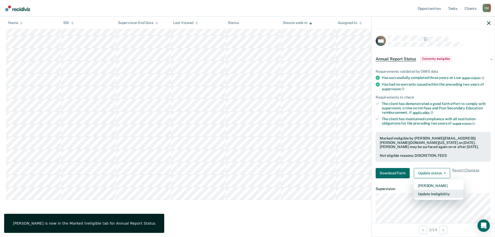
click at [436, 192] on button "Update Ineligibility" at bounding box center [439, 193] width 50 height 8
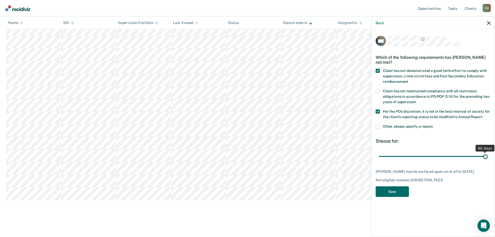
drag, startPoint x: 421, startPoint y: 155, endPoint x: 494, endPoint y: 154, distance: 73.2
type input "90"
click at [487, 154] on input "range" at bounding box center [433, 156] width 109 height 9
click at [392, 194] on button "Save" at bounding box center [391, 191] width 33 height 11
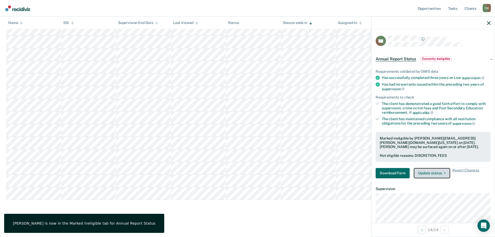
click at [435, 175] on button "Update status" at bounding box center [432, 173] width 36 height 10
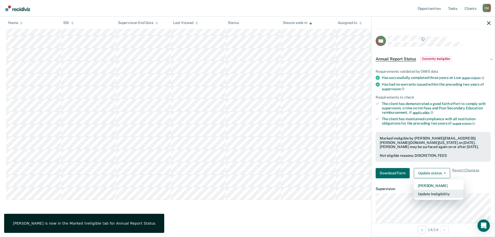
click at [434, 192] on button "Update Ineligibility" at bounding box center [439, 193] width 50 height 8
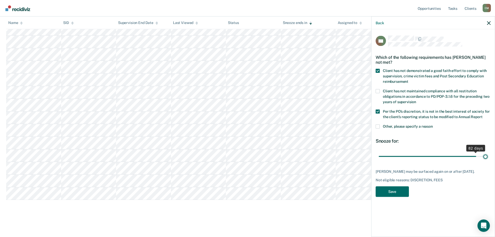
drag, startPoint x: 415, startPoint y: 156, endPoint x: 494, endPoint y: 156, distance: 79.4
type input "90"
click at [487, 156] on input "range" at bounding box center [433, 156] width 109 height 9
click at [400, 190] on button "Save" at bounding box center [391, 191] width 33 height 11
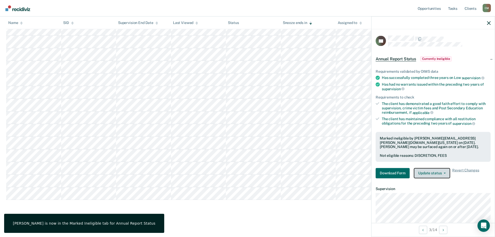
click at [425, 172] on button "Update status" at bounding box center [432, 173] width 36 height 10
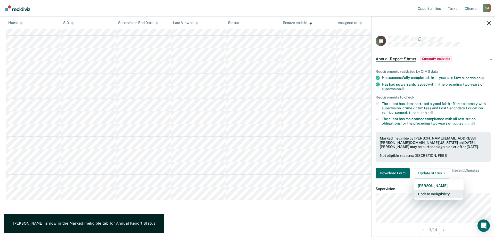
click at [427, 191] on button "Update Ineligibility" at bounding box center [439, 193] width 50 height 8
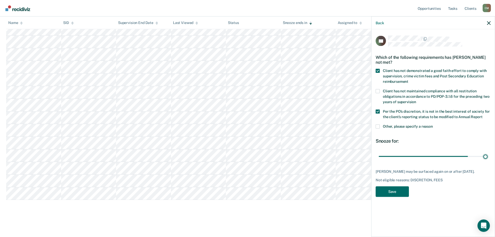
drag, startPoint x: 415, startPoint y: 157, endPoint x: 493, endPoint y: 156, distance: 78.6
type input "90"
click at [487, 157] on input "range" at bounding box center [433, 156] width 109 height 9
click at [390, 194] on button "Save" at bounding box center [391, 191] width 33 height 11
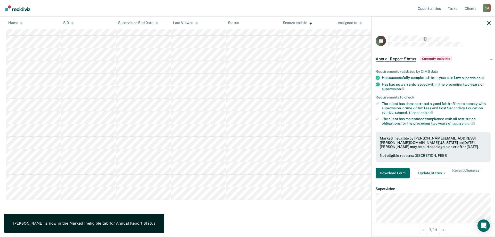
scroll to position [0, 0]
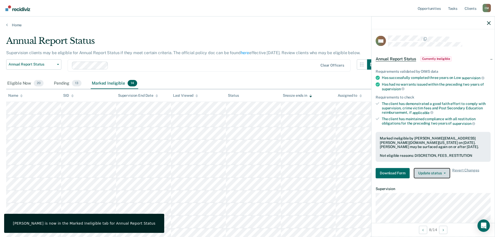
click at [436, 171] on button "Update status" at bounding box center [432, 173] width 36 height 10
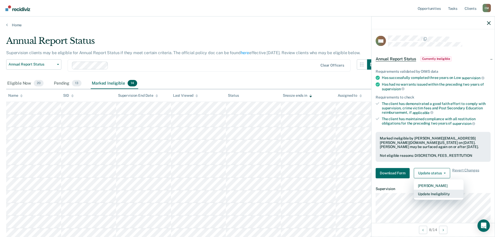
click at [439, 194] on button "Update Ineligibility" at bounding box center [439, 193] width 50 height 8
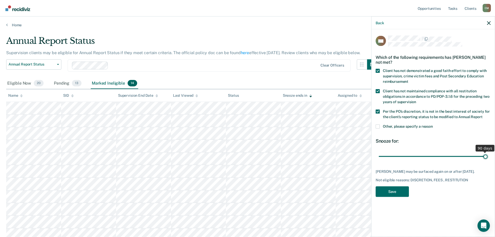
drag, startPoint x: 414, startPoint y: 154, endPoint x: 494, endPoint y: 158, distance: 80.5
type input "90"
click at [487, 158] on input "range" at bounding box center [433, 156] width 109 height 9
click at [390, 196] on button "Save" at bounding box center [391, 191] width 33 height 11
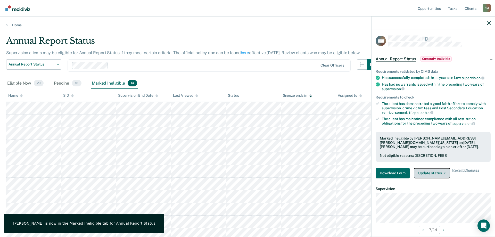
click at [436, 171] on button "Update status" at bounding box center [432, 173] width 36 height 10
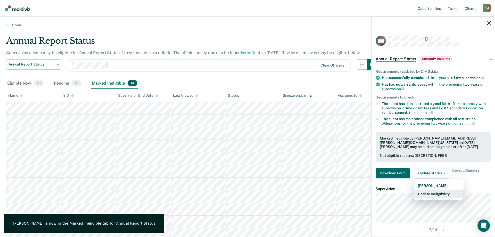
click at [435, 191] on button "Update Ineligibility" at bounding box center [439, 193] width 50 height 8
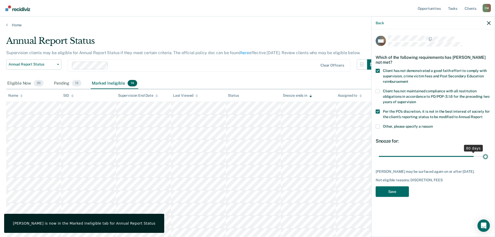
drag, startPoint x: 414, startPoint y: 155, endPoint x: 494, endPoint y: 155, distance: 80.9
type input "90"
click at [487, 155] on input "range" at bounding box center [433, 156] width 109 height 9
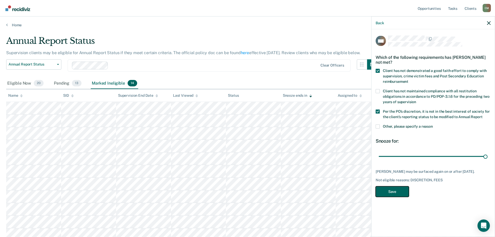
click at [392, 197] on button "Save" at bounding box center [391, 191] width 33 height 11
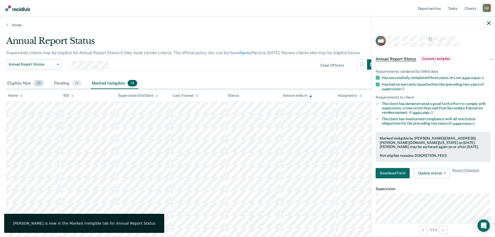
click at [24, 82] on div "Eligible Now 20" at bounding box center [25, 83] width 38 height 11
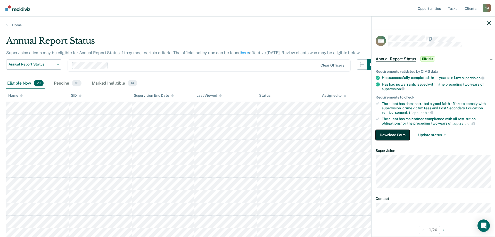
click at [394, 137] on button "Download Form" at bounding box center [392, 135] width 34 height 10
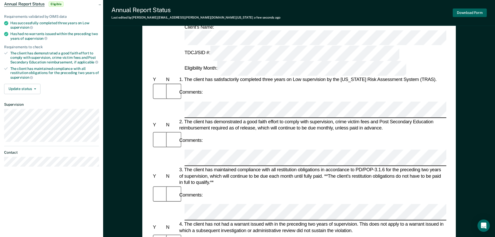
scroll to position [79, 0]
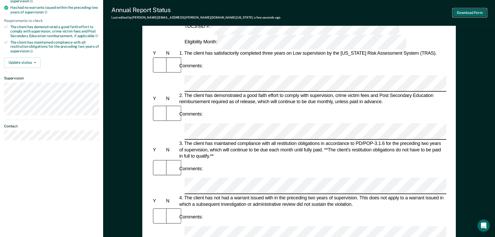
click at [467, 12] on button "Download Form" at bounding box center [469, 13] width 34 height 9
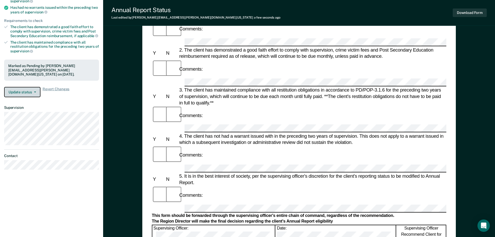
click at [28, 90] on button "Update status" at bounding box center [22, 92] width 36 height 10
click at [65, 103] on article "EW Annual Report Status Pending Requirements validated by OIMS data Has success…" at bounding box center [51, 62] width 95 height 215
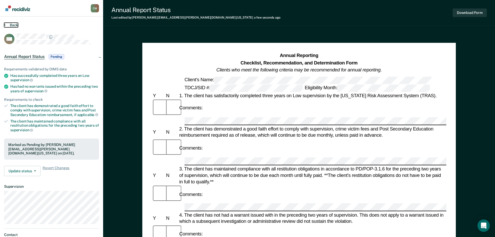
click at [17, 26] on button "Back" at bounding box center [11, 25] width 14 height 5
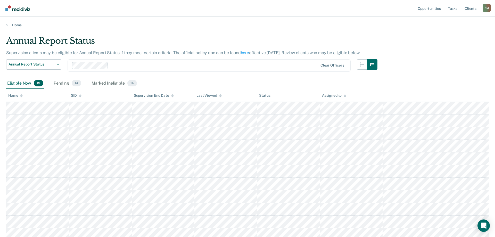
click at [21, 95] on icon at bounding box center [21, 95] width 3 height 3
